Goal: Task Accomplishment & Management: Use online tool/utility

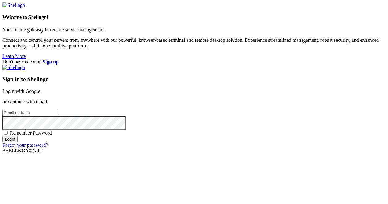
click at [40, 88] on link "Login with Google" at bounding box center [21, 90] width 38 height 5
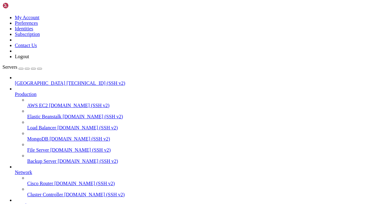
click at [66, 80] on span "[TECHNICAL_ID] (SSH v2)" at bounding box center [95, 82] width 59 height 5
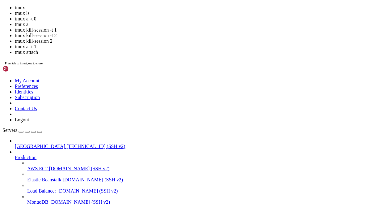
scroll to position [100, 0]
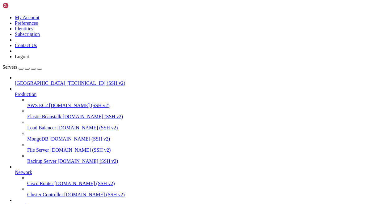
drag, startPoint x: 196, startPoint y: 410, endPoint x: 199, endPoint y: 396, distance: 14.5
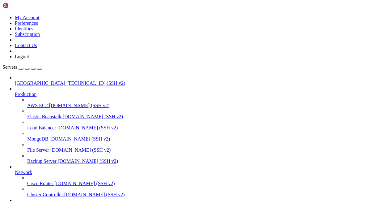
scroll to position [1156, 0]
